Goal: Find specific page/section

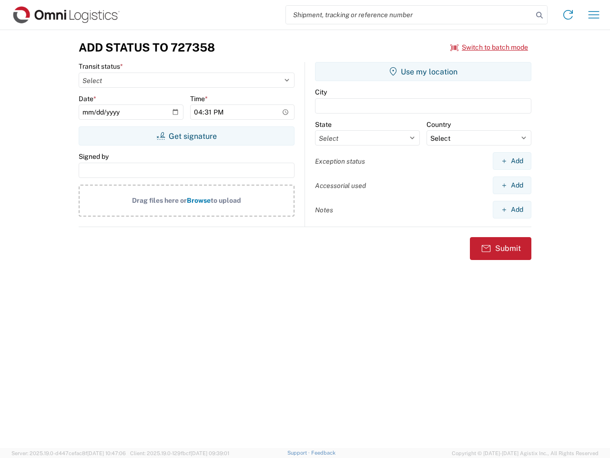
click at [410, 15] on input "search" at bounding box center [409, 15] width 247 height 18
click at [540, 15] on icon at bounding box center [539, 15] width 13 height 13
click at [568, 15] on icon at bounding box center [568, 14] width 15 height 15
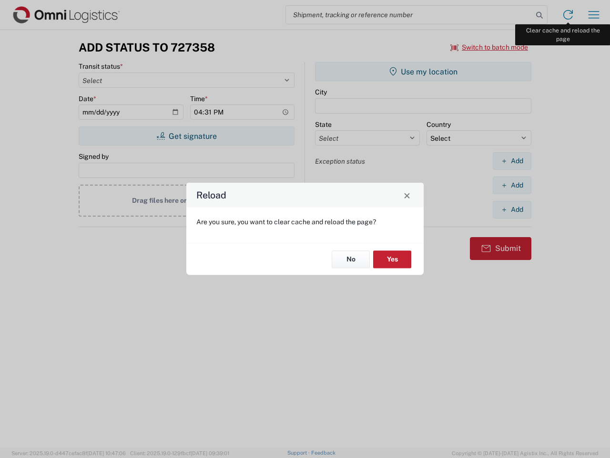
click at [594, 15] on div "Reload Are you sure, you want to clear cache and reload the page? No Yes" at bounding box center [305, 229] width 610 height 458
click at [490, 47] on div "Reload Are you sure, you want to clear cache and reload the page? No Yes" at bounding box center [305, 229] width 610 height 458
click at [186, 136] on div "Reload Are you sure, you want to clear cache and reload the page? No Yes" at bounding box center [305, 229] width 610 height 458
click at [423, 72] on div "Reload Are you sure, you want to clear cache and reload the page? No Yes" at bounding box center [305, 229] width 610 height 458
click at [512, 161] on div "Reload Are you sure, you want to clear cache and reload the page? No Yes" at bounding box center [305, 229] width 610 height 458
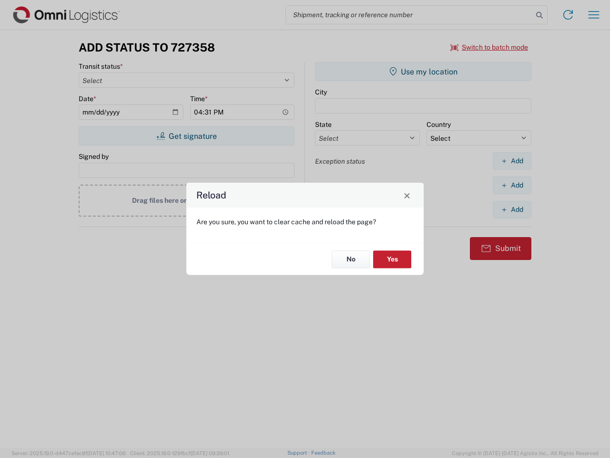
click at [512, 185] on div "Reload Are you sure, you want to clear cache and reload the page? No Yes" at bounding box center [305, 229] width 610 height 458
click at [512, 209] on div "Reload Are you sure, you want to clear cache and reload the page? No Yes" at bounding box center [305, 229] width 610 height 458
